Goal: Information Seeking & Learning: Learn about a topic

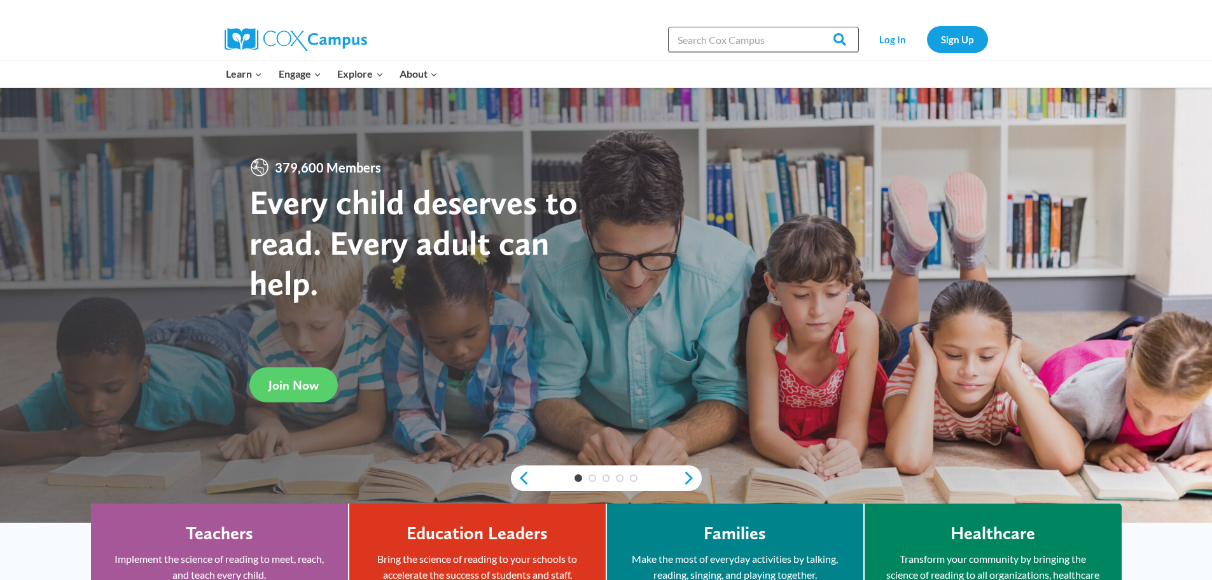
click at [730, 43] on input "Search in [URL][DOMAIN_NAME]" at bounding box center [763, 39] width 191 height 25
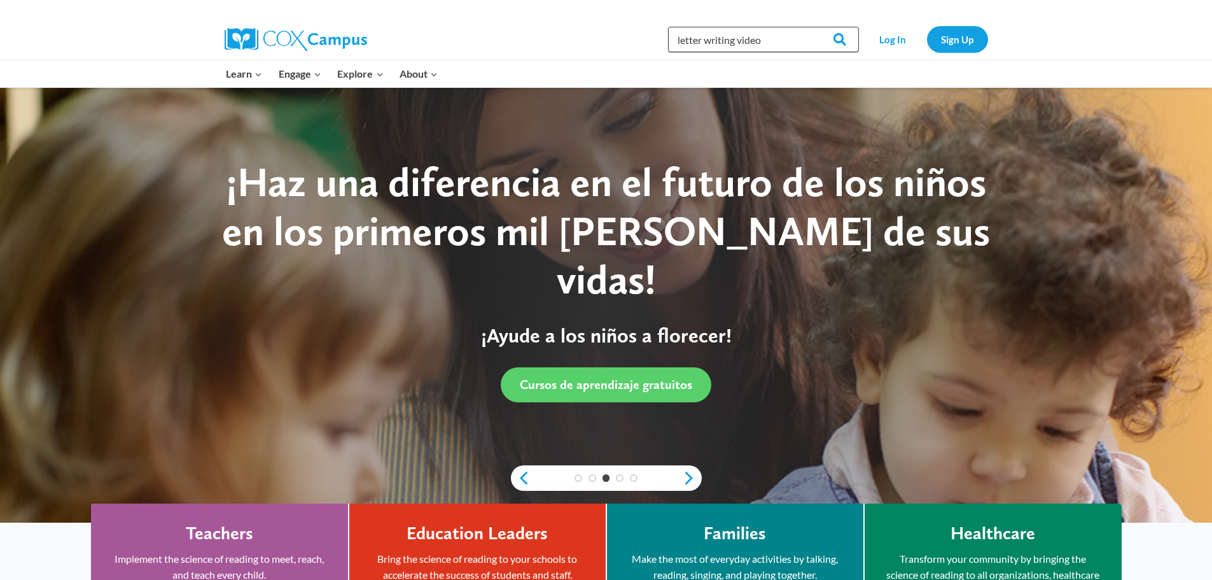
type input "letter writing video"
click at [809, 27] on input "Search" at bounding box center [834, 39] width 50 height 25
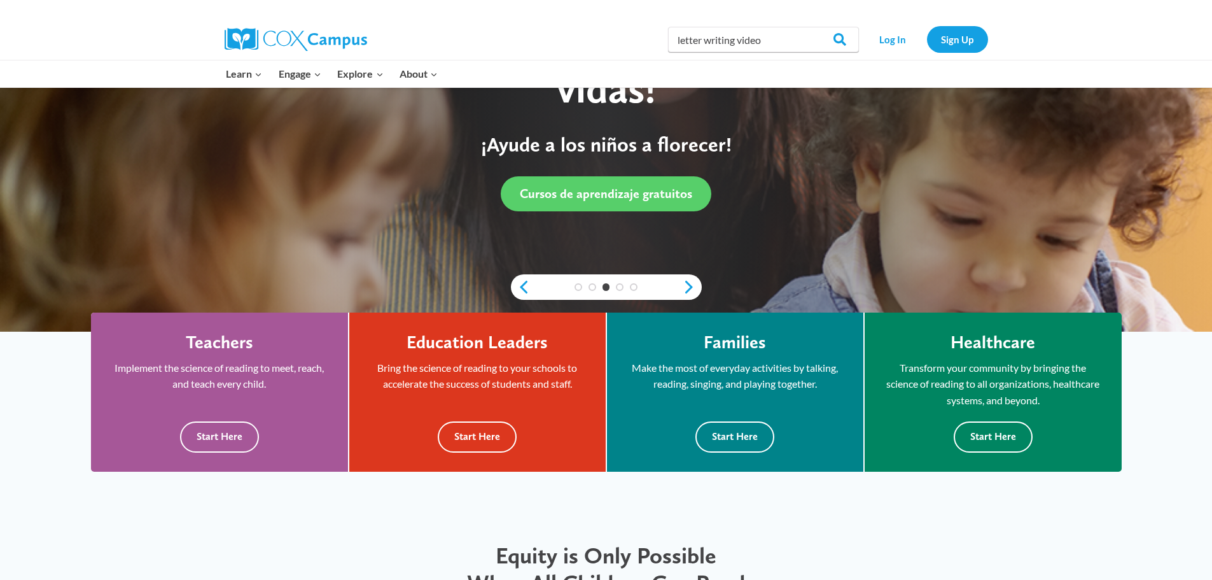
scroll to position [318, 0]
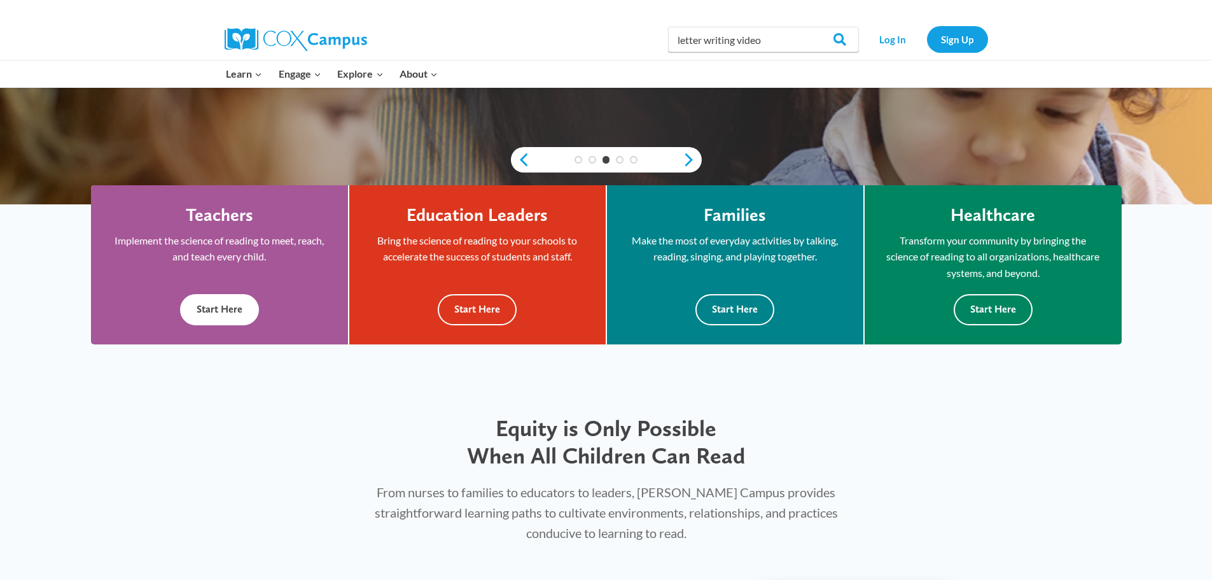
click at [209, 308] on button "Start Here" at bounding box center [219, 309] width 79 height 31
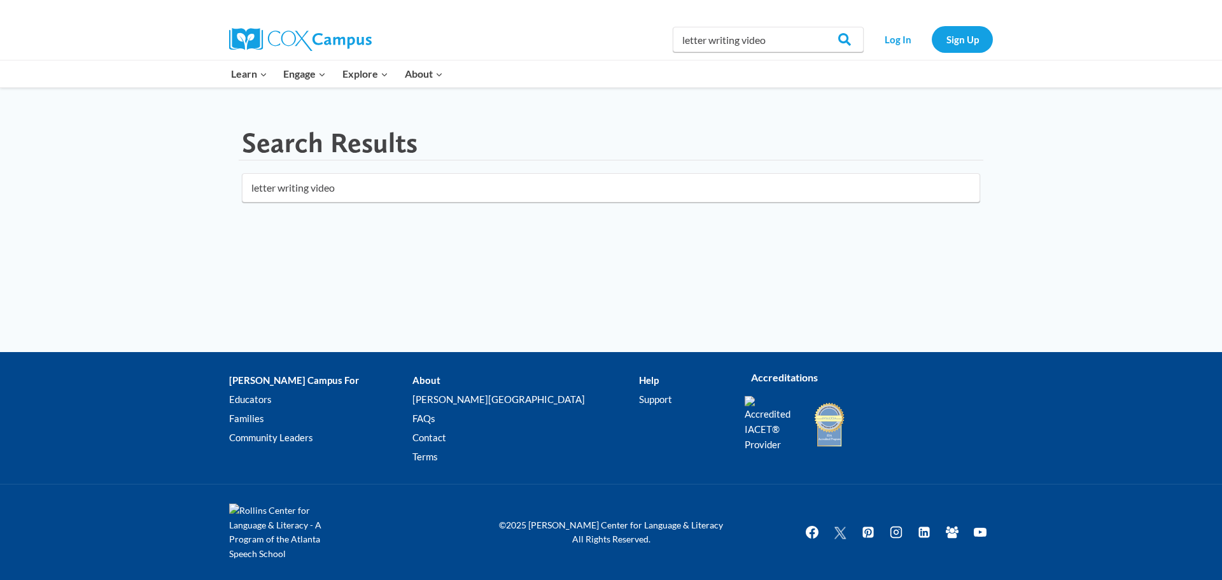
click at [575, 194] on input "letter writing video" at bounding box center [611, 187] width 738 height 29
drag, startPoint x: 780, startPoint y: 43, endPoint x: 745, endPoint y: 42, distance: 35.0
click at [745, 42] on input "letter writing video" at bounding box center [768, 39] width 191 height 25
type input "letter writing"
click at [814, 27] on input "Search" at bounding box center [839, 39] width 50 height 25
